Goal: Task Accomplishment & Management: Manage account settings

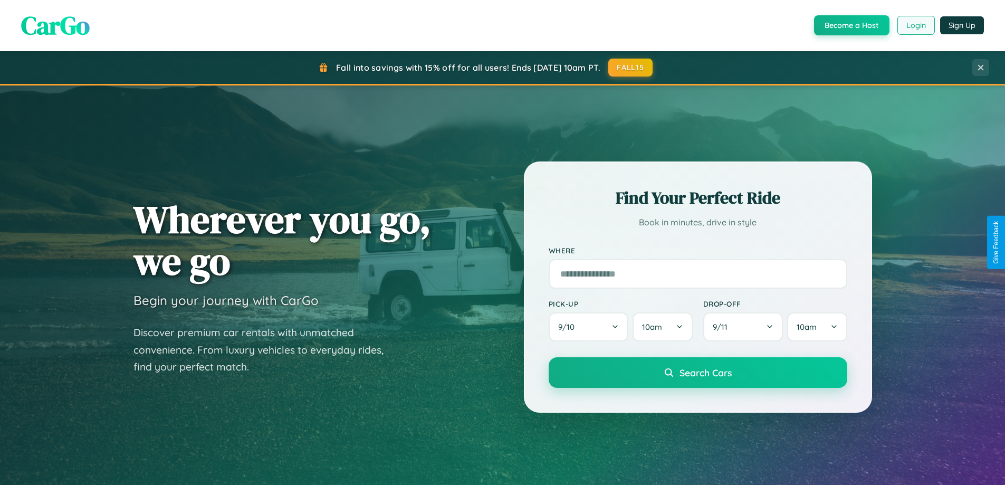
click at [915, 25] on button "Login" at bounding box center [916, 25] width 37 height 19
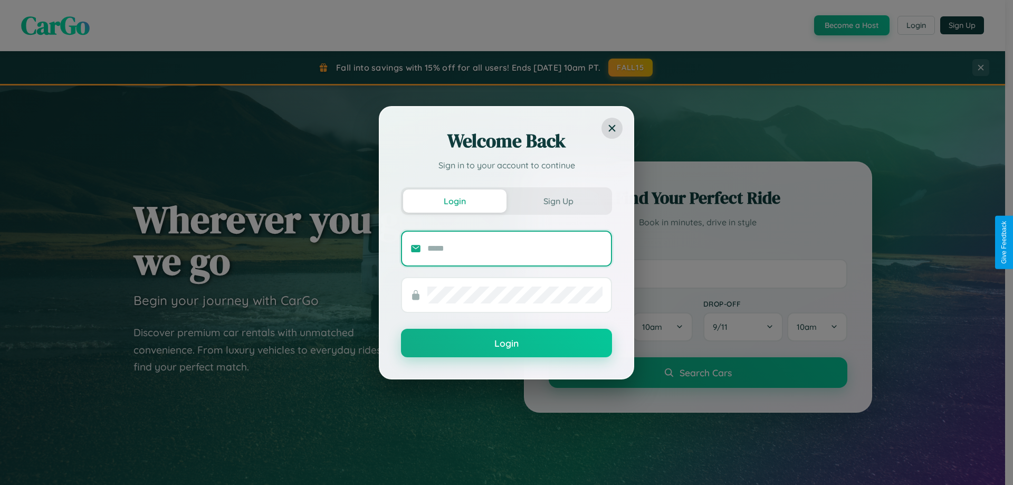
click at [515, 248] on input "text" at bounding box center [514, 248] width 175 height 17
type input "**********"
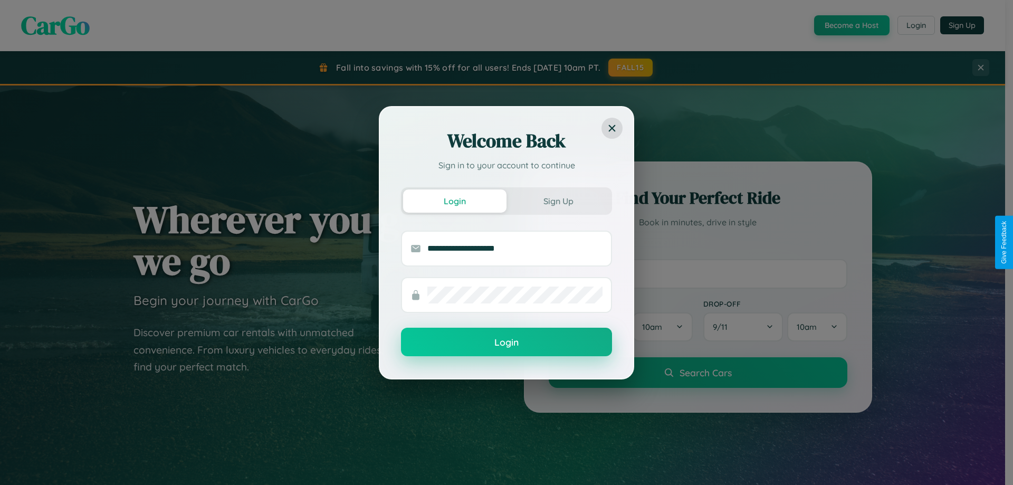
click at [507, 342] on button "Login" at bounding box center [506, 342] width 211 height 28
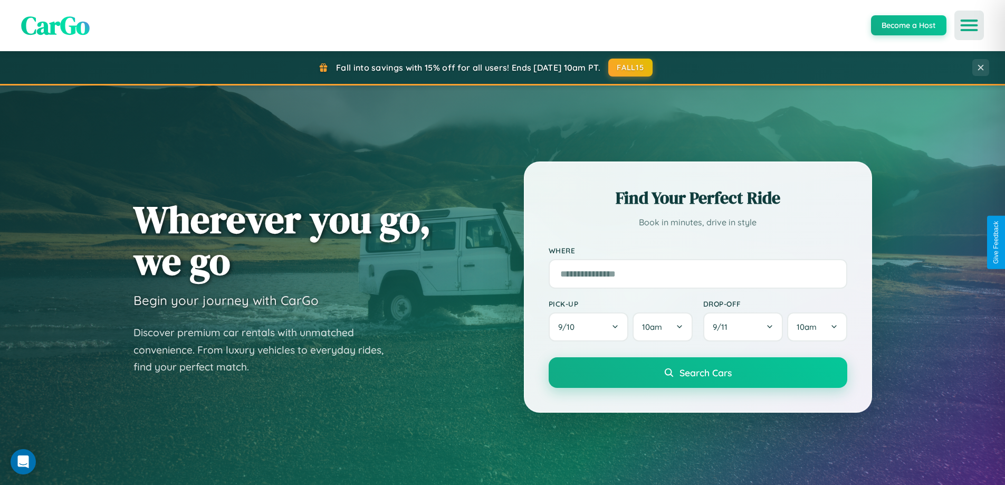
click at [969, 25] on icon "Open menu" at bounding box center [969, 25] width 15 height 9
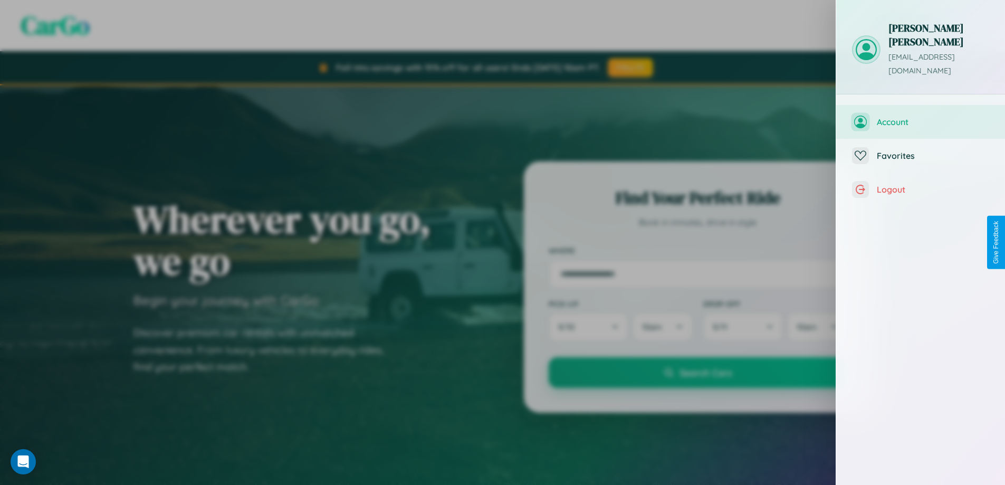
click at [921, 117] on span "Account" at bounding box center [933, 122] width 112 height 11
